Goal: Task Accomplishment & Management: Manage account settings

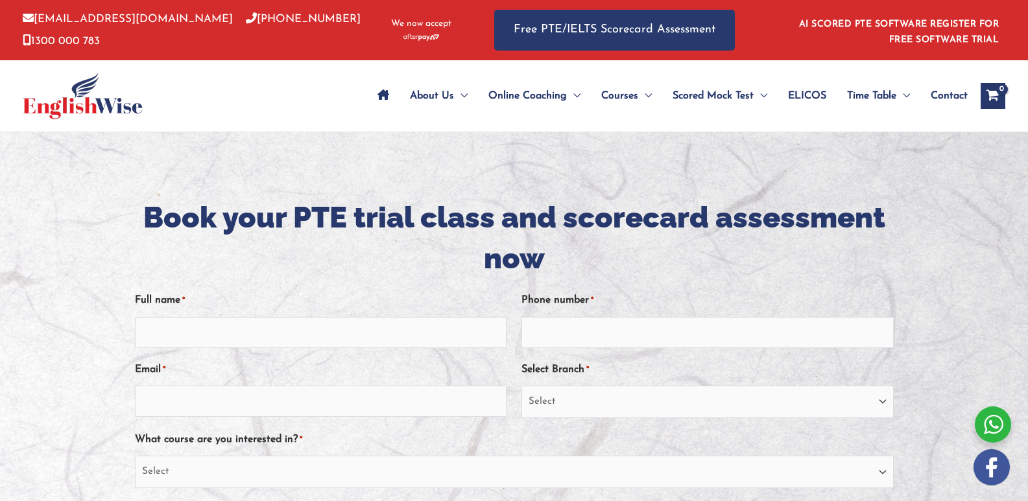
click at [322, 253] on h1 "Book your PTE trial class and scorecard assessment now" at bounding box center [514, 238] width 759 height 82
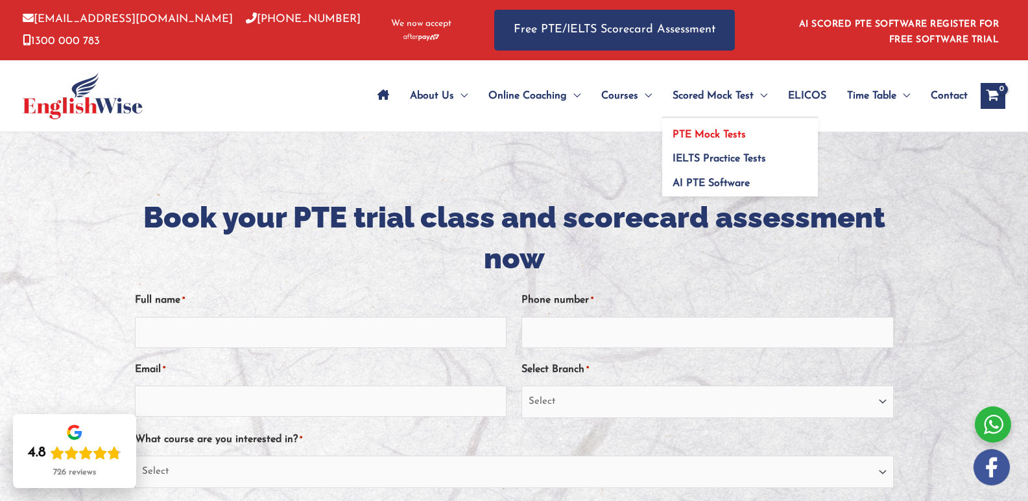
click at [700, 134] on span "PTE Mock Tests" at bounding box center [708, 135] width 73 height 10
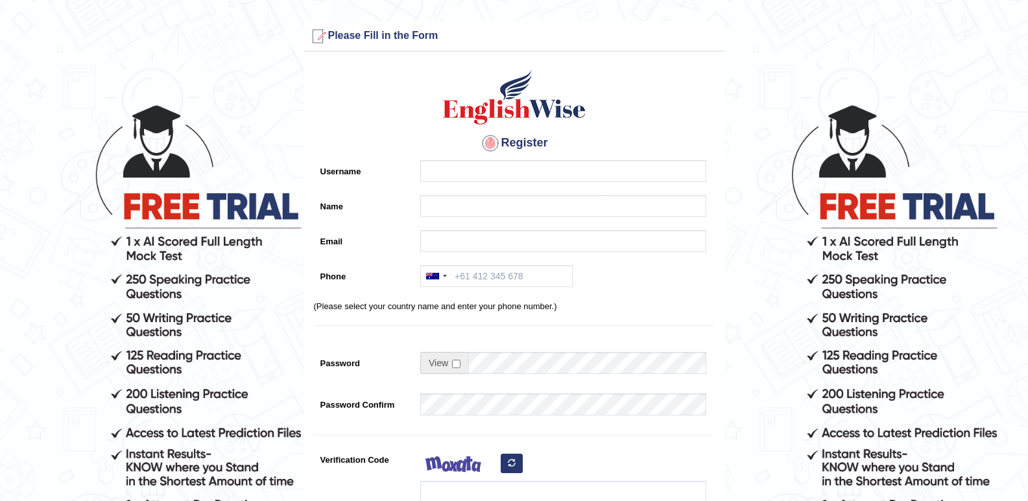
click at [217, 408] on form "Please fix the following errors: Please Fill in the Form Register Username Name…" at bounding box center [514, 364] width 1024 height 686
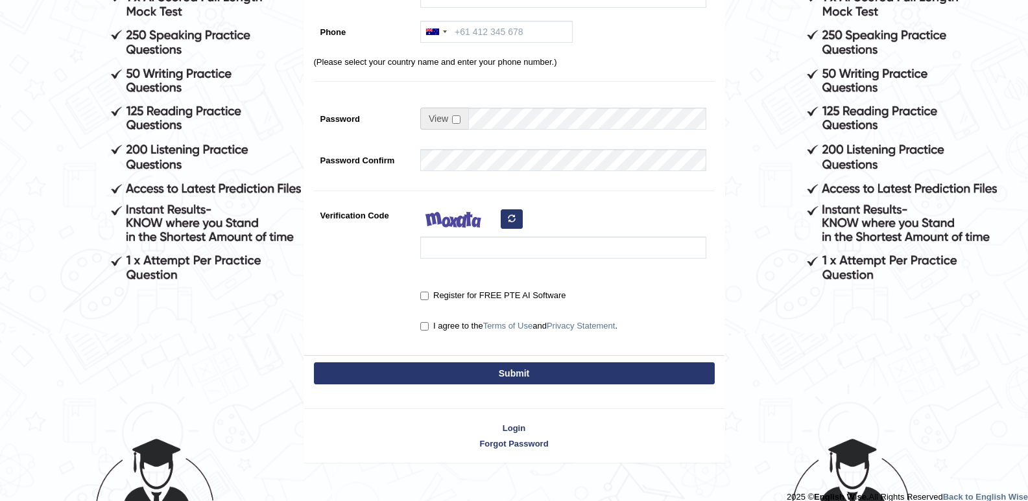
scroll to position [259, 0]
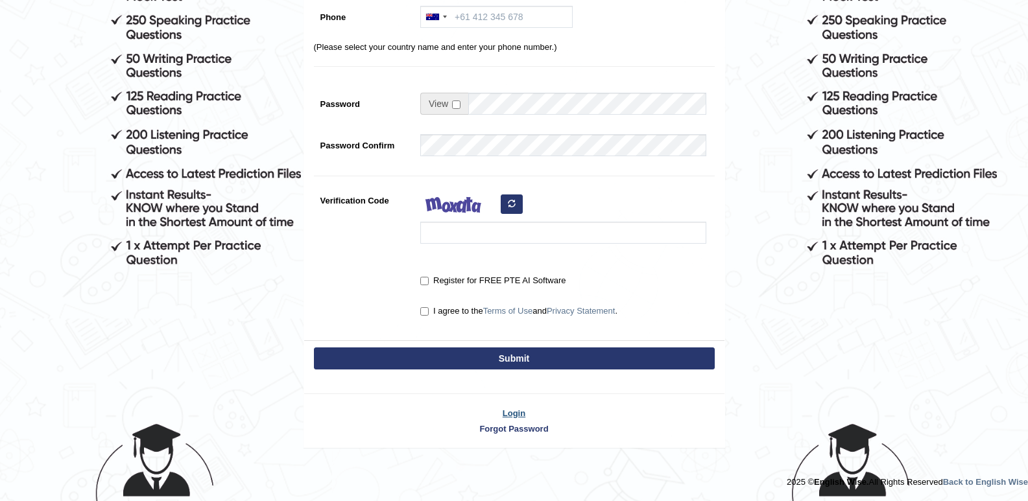
click at [511, 412] on link "Login" at bounding box center [514, 413] width 420 height 12
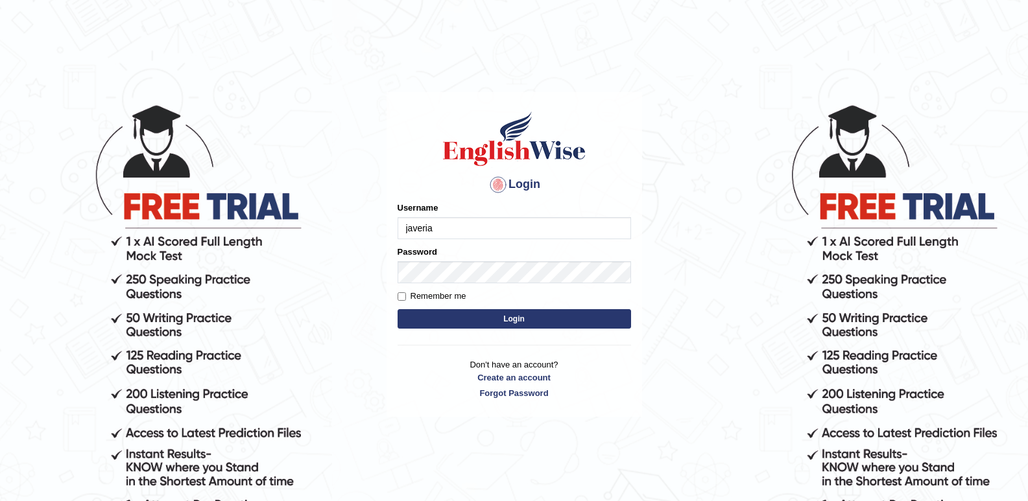
type input "javeria"
click at [403, 296] on input "Remember me" at bounding box center [402, 296] width 8 height 8
checkbox input "true"
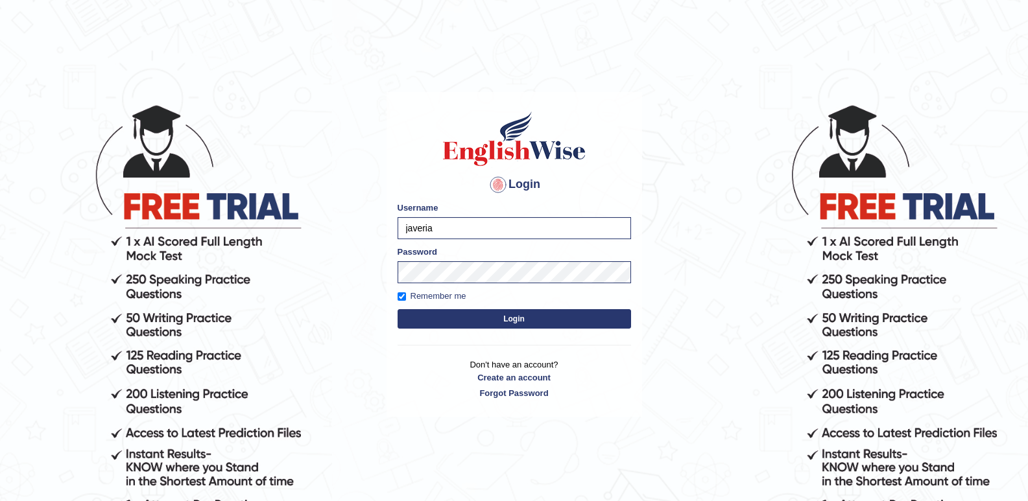
click at [438, 316] on button "Login" at bounding box center [514, 318] width 233 height 19
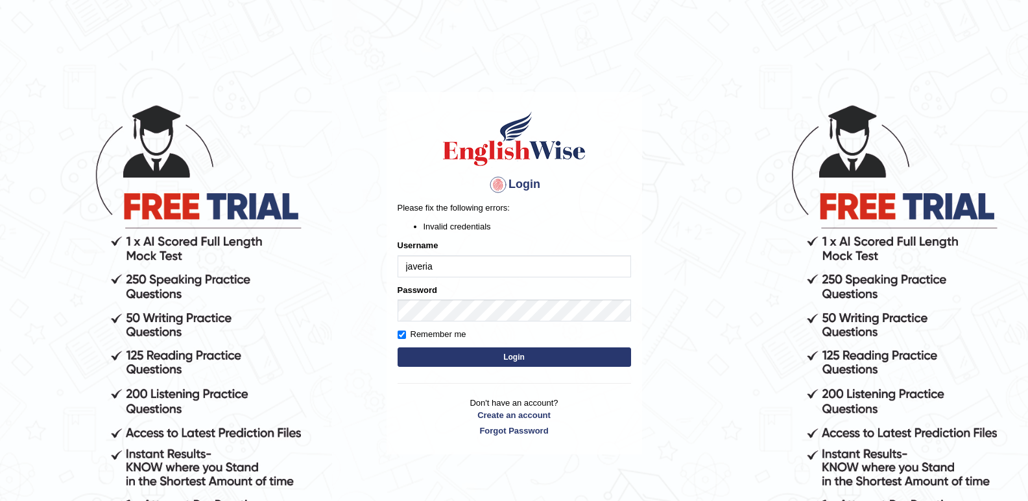
click at [414, 351] on button "Login" at bounding box center [514, 357] width 233 height 19
click at [410, 267] on input "javeria" at bounding box center [514, 266] width 233 height 22
type input "Javeria"
click at [431, 354] on button "Login" at bounding box center [514, 357] width 233 height 19
click at [435, 266] on input "Javeria" at bounding box center [514, 266] width 233 height 22
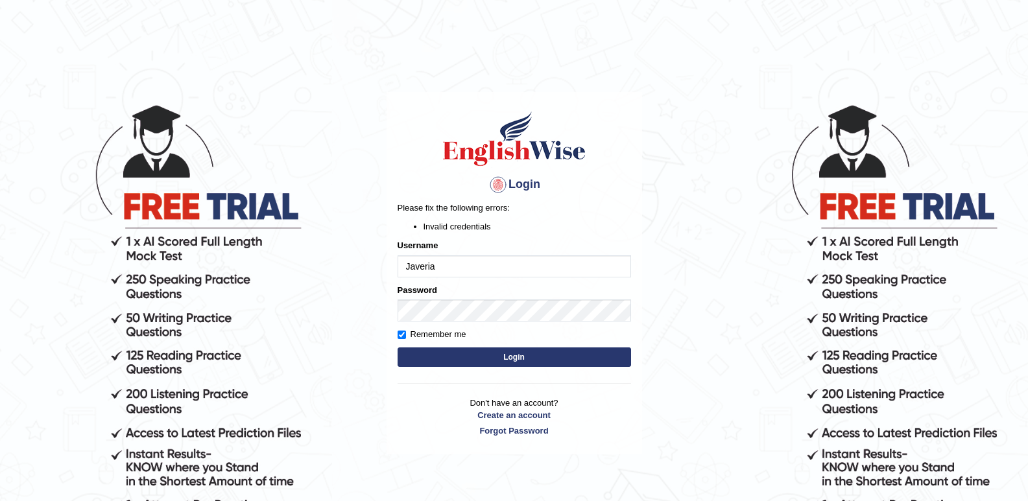
type input "[EMAIL_ADDRESS][DOMAIN_NAME]"
click at [511, 356] on button "Login" at bounding box center [514, 357] width 233 height 19
click at [474, 227] on li "Invalid credentials" at bounding box center [527, 226] width 208 height 12
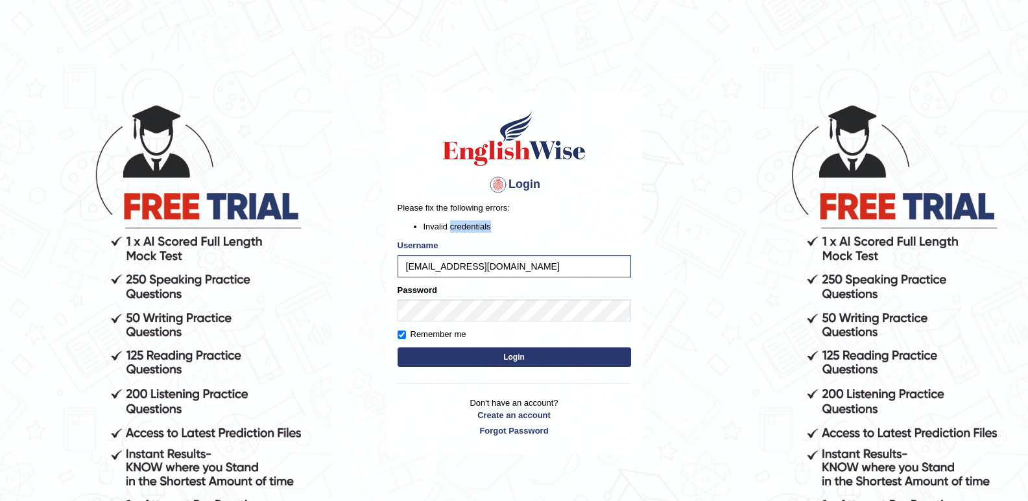
click at [474, 227] on li "Invalid credentials" at bounding box center [527, 226] width 208 height 12
click at [512, 267] on input "javeriarham4@gmail.com" at bounding box center [514, 266] width 233 height 22
type input "j"
click at [512, 267] on input "Username" at bounding box center [514, 266] width 233 height 22
type input "arham"
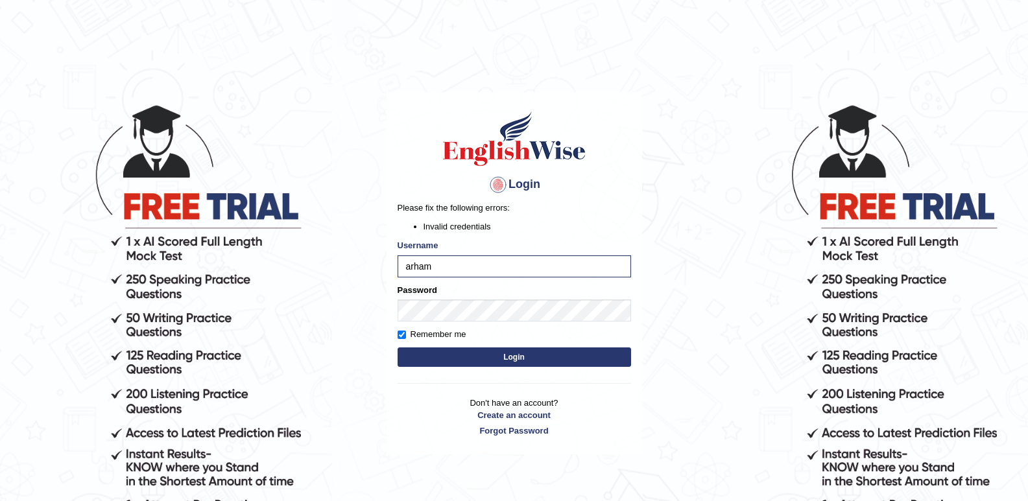
click at [491, 355] on button "Login" at bounding box center [514, 357] width 233 height 19
click at [474, 263] on input "arham" at bounding box center [514, 266] width 233 height 22
type input "a"
type input "[PERSON_NAME]"
click at [467, 355] on button "Login" at bounding box center [514, 357] width 233 height 19
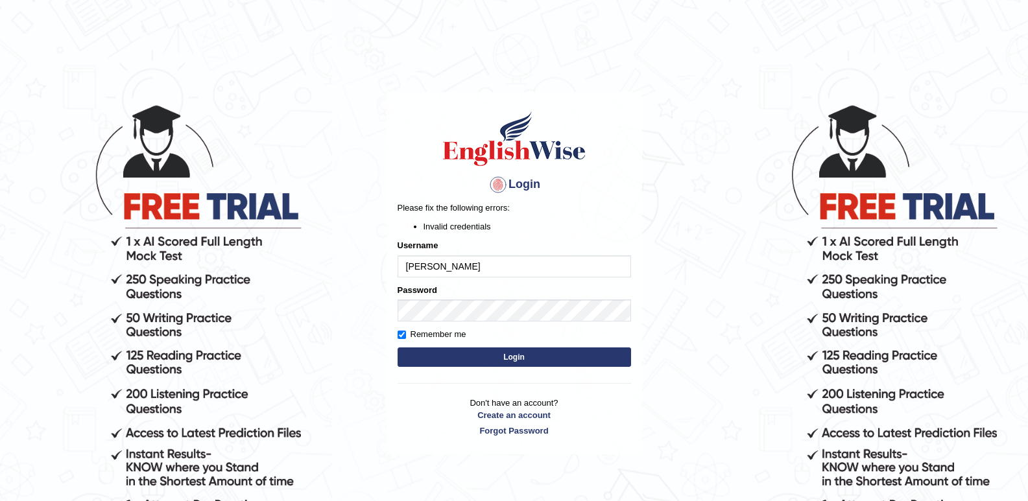
click at [467, 355] on button "Login" at bounding box center [514, 357] width 233 height 19
click at [544, 431] on link "Forgot Password" at bounding box center [514, 431] width 233 height 12
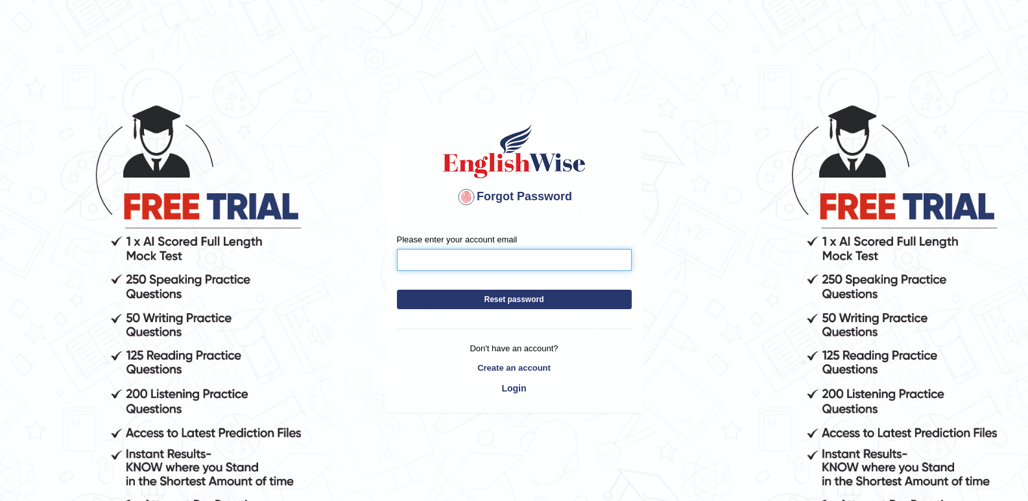
click at [491, 257] on input "Please enter your account email" at bounding box center [514, 260] width 235 height 22
type input "[EMAIL_ADDRESS][DOMAIN_NAME]"
click at [475, 300] on button "Reset password" at bounding box center [514, 299] width 235 height 19
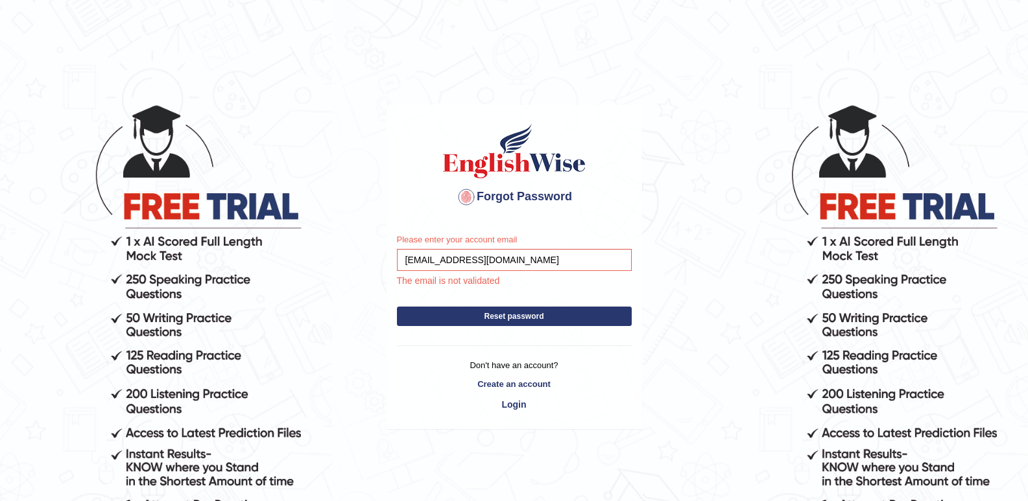
click at [467, 313] on button "Reset password" at bounding box center [514, 316] width 235 height 19
click at [507, 265] on input "[EMAIL_ADDRESS][DOMAIN_NAME]" at bounding box center [514, 260] width 235 height 22
type input "javeriarham4"
click at [464, 319] on button "Reset password" at bounding box center [514, 316] width 235 height 19
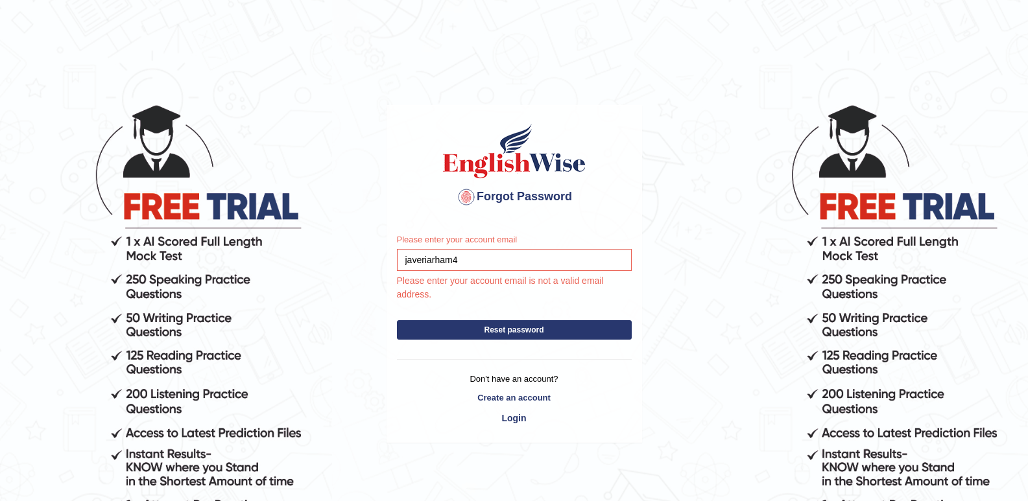
click at [464, 319] on form "Please enter your account email javeriarham4 Please enter your account email is…" at bounding box center [514, 289] width 235 height 112
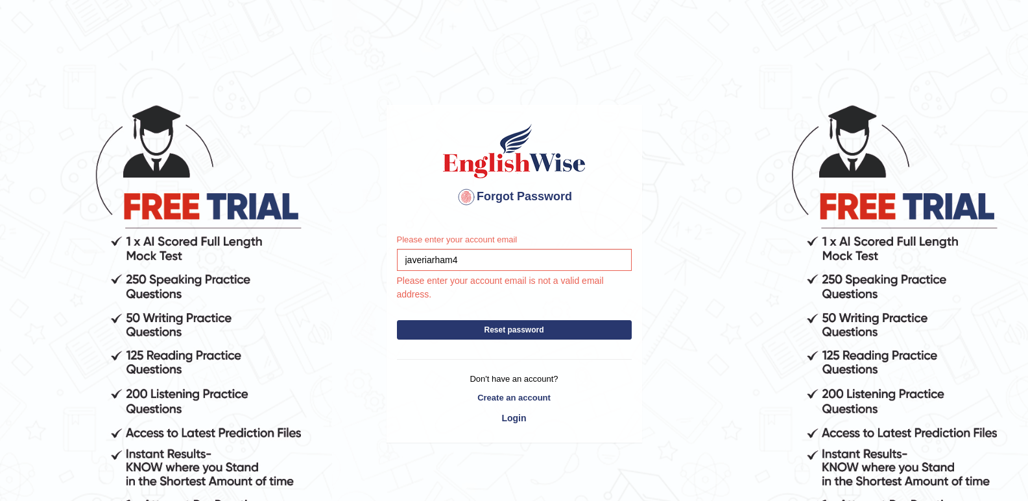
click at [464, 319] on form "Please enter your account email javeriarham4 Please enter your account email is…" at bounding box center [514, 289] width 235 height 112
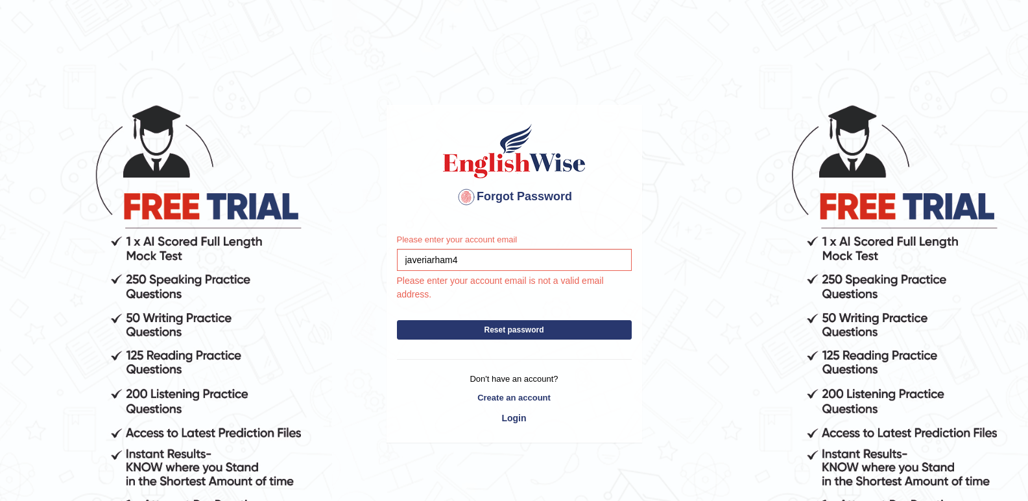
click at [464, 319] on form "Please enter your account email javeriarham4 Please enter your account email is…" at bounding box center [514, 289] width 235 height 112
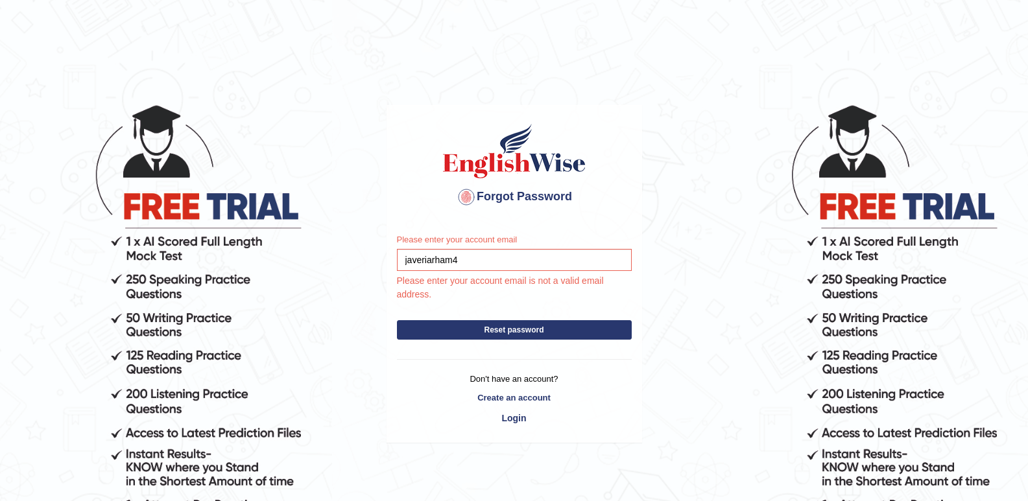
click at [464, 319] on form "Please enter your account email javeriarham4 Please enter your account email is…" at bounding box center [514, 289] width 235 height 112
click at [238, 90] on body "Forgot Password Please enter your account email javeriarham4 Please enter your …" at bounding box center [514, 301] width 1028 height 501
